Goal: Information Seeking & Learning: Learn about a topic

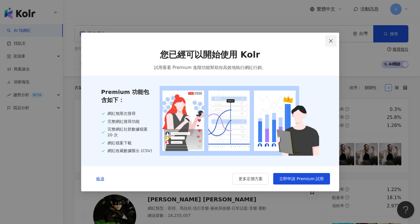
click at [331, 41] on icon "close" at bounding box center [330, 41] width 5 height 5
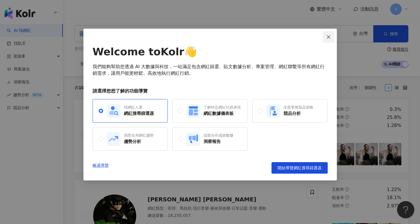
click at [330, 42] on button "Close" at bounding box center [327, 36] width 11 height 11
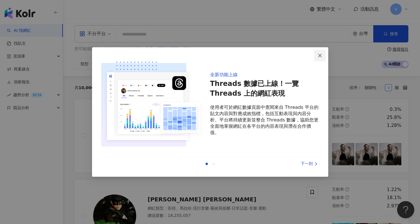
click at [316, 56] on span "Close" at bounding box center [319, 55] width 11 height 5
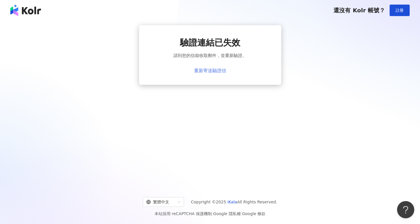
click at [216, 70] on link "重新寄送驗證信" at bounding box center [210, 70] width 32 height 5
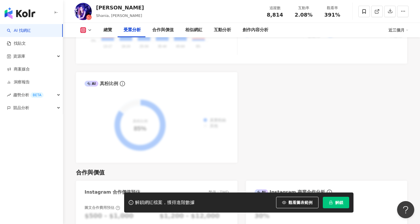
scroll to position [682, 0]
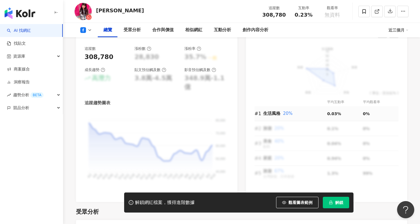
scroll to position [356, 0]
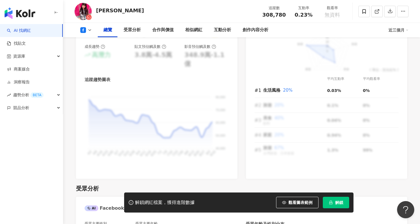
click at [339, 208] on button "解鎖" at bounding box center [335, 202] width 26 height 11
click at [215, 161] on div "追蹤數 308,780 漲粉數 28,830 漲粉率 35.7% 一般 成長趨勢 高潛力 貼文預估觸及數 3.8萬-4.5萬 影音預估觸及數 348.9萬-1…" at bounding box center [156, 98] width 161 height 162
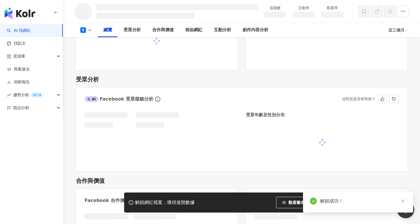
scroll to position [455, 0]
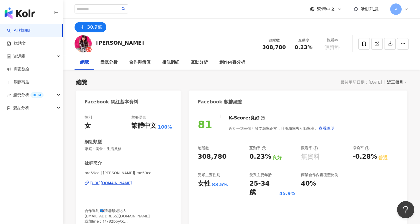
scroll to position [0, 0]
click at [34, 13] on img "button" at bounding box center [20, 12] width 31 height 11
click at [99, 13] on input "search" at bounding box center [96, 8] width 45 height 9
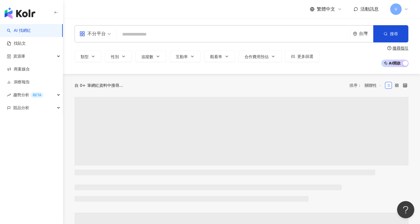
type input "***"
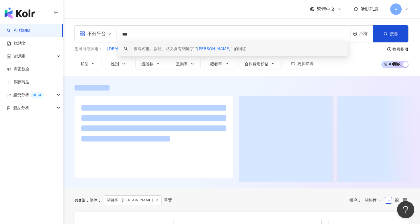
click at [128, 33] on input "***" at bounding box center [233, 34] width 229 height 11
type input "**"
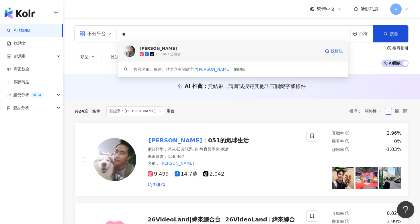
click at [213, 50] on span "惟毅" at bounding box center [229, 49] width 181 height 6
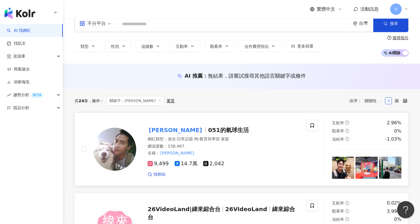
scroll to position [20, 0]
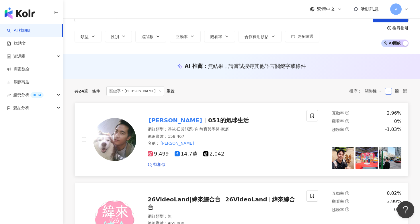
click at [226, 122] on div "惟毅 051的氣球生活" at bounding box center [223, 120] width 152 height 8
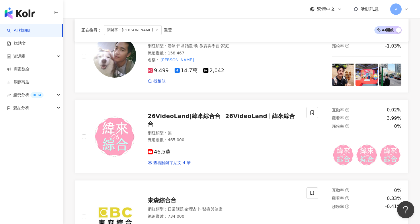
scroll to position [48, 0]
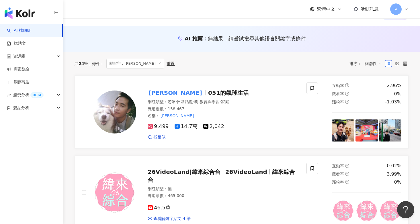
click at [26, 13] on img "button" at bounding box center [20, 12] width 31 height 11
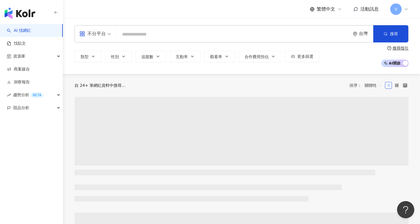
click at [144, 38] on input "search" at bounding box center [233, 34] width 229 height 11
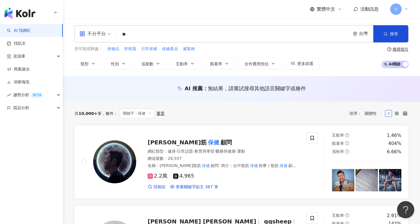
drag, startPoint x: 132, startPoint y: 36, endPoint x: 104, endPoint y: 34, distance: 28.4
click at [105, 34] on div "不分平台 保健 ** 台灣 搜尋 customizedTag 網紅類型 醫療與健康 / 營養與 保健 搜尋名稱、敘述、貼文含有關鍵字 “ 保健 ” 的網紅" at bounding box center [241, 33] width 334 height 17
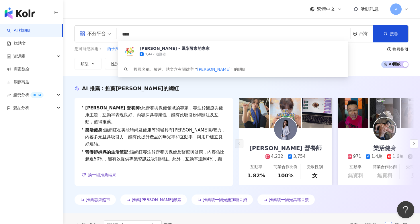
click at [175, 41] on div "不分平台 **** 台灣 搜尋 702a0d0d-cbd4-4243-8637-3c75edb99b44 陽光康喜 - 鳳梨酵素的專家 3,442 追蹤者 搜…" at bounding box center [241, 33] width 334 height 17
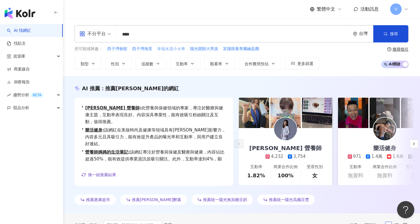
click at [175, 48] on span "幸福水漾小火車" at bounding box center [171, 49] width 28 height 6
type input "*******"
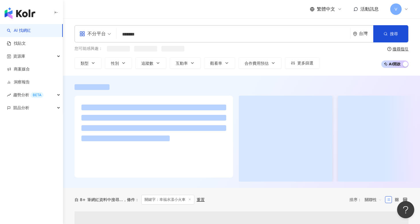
click at [172, 33] on input "*******" at bounding box center [233, 34] width 229 height 11
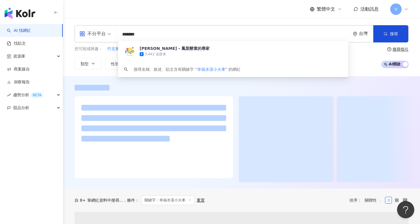
drag, startPoint x: 123, startPoint y: 32, endPoint x: 55, endPoint y: 29, distance: 67.7
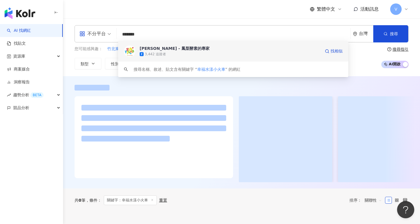
click at [200, 58] on div "陽光康喜 - 鳳梨酵素的專家 3,442 追蹤者 找相似" at bounding box center [233, 51] width 230 height 21
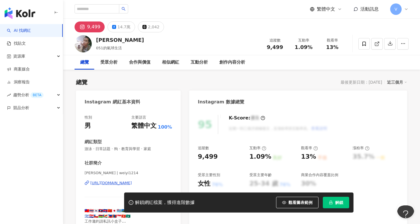
scroll to position [31, 0]
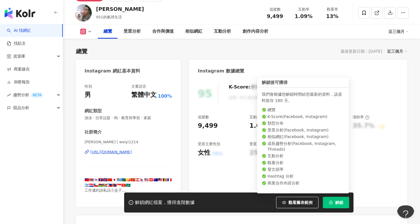
click at [332, 203] on icon "lock" at bounding box center [330, 202] width 4 height 4
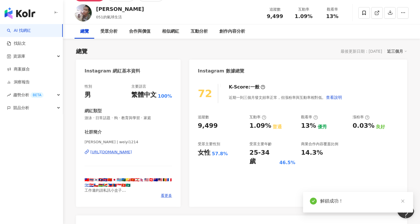
click at [88, 35] on div "總覽" at bounding box center [84, 31] width 9 height 7
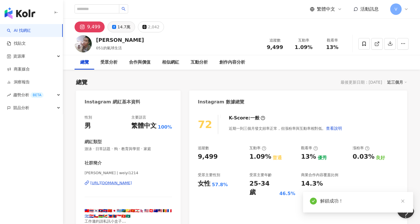
click at [120, 28] on div "14.7萬" at bounding box center [123, 27] width 13 height 8
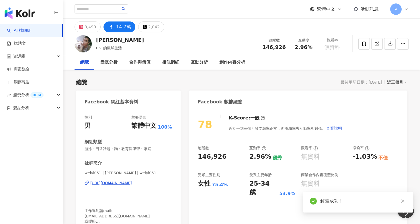
click at [121, 28] on div "14.7萬" at bounding box center [123, 27] width 15 height 8
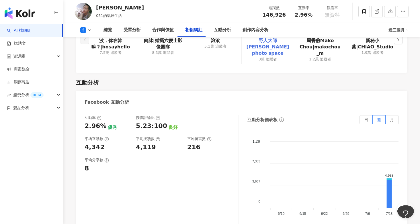
scroll to position [946, 0]
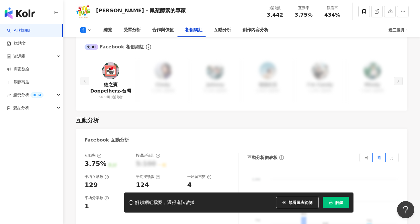
scroll to position [865, 0]
